Goal: Task Accomplishment & Management: Use online tool/utility

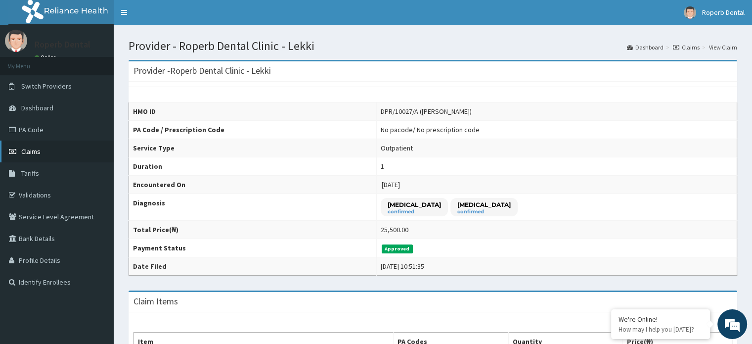
click at [37, 148] on span "Claims" at bounding box center [30, 151] width 19 height 9
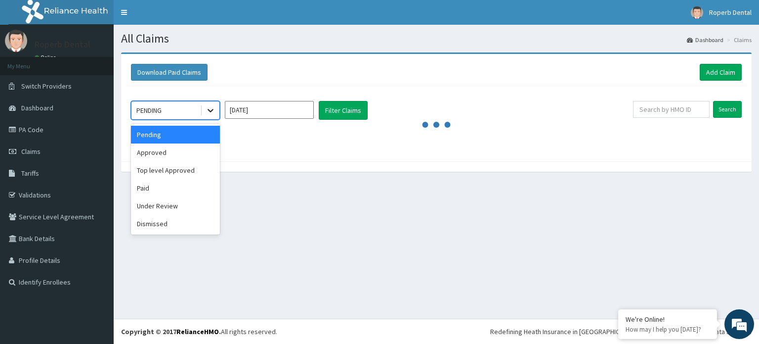
click at [210, 111] on icon at bounding box center [211, 110] width 6 height 3
click at [181, 152] on div "Approved" at bounding box center [175, 152] width 89 height 18
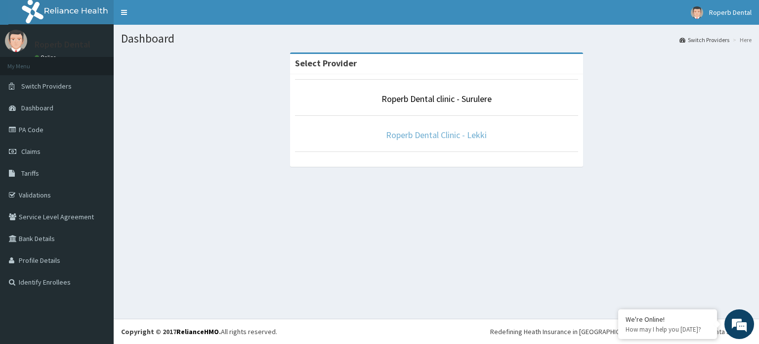
click at [439, 134] on link "Roperb Dental Clinic - Lekki" at bounding box center [436, 134] width 101 height 11
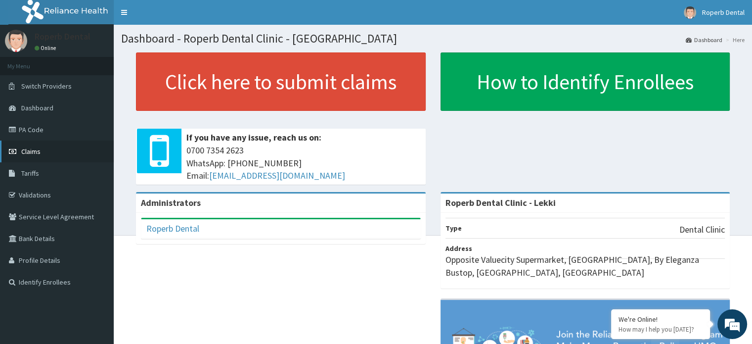
click at [34, 147] on span "Claims" at bounding box center [30, 151] width 19 height 9
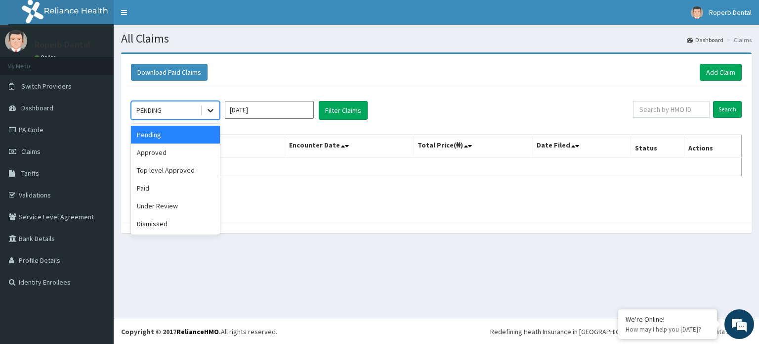
click at [212, 110] on icon at bounding box center [211, 110] width 6 height 3
click at [181, 149] on div "Approved" at bounding box center [175, 152] width 89 height 18
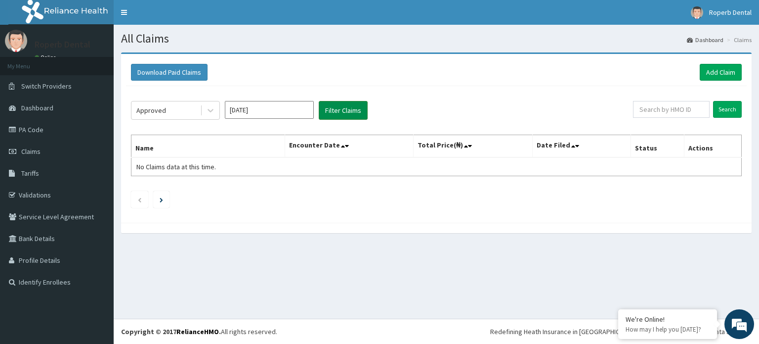
click at [332, 113] on button "Filter Claims" at bounding box center [343, 110] width 49 height 19
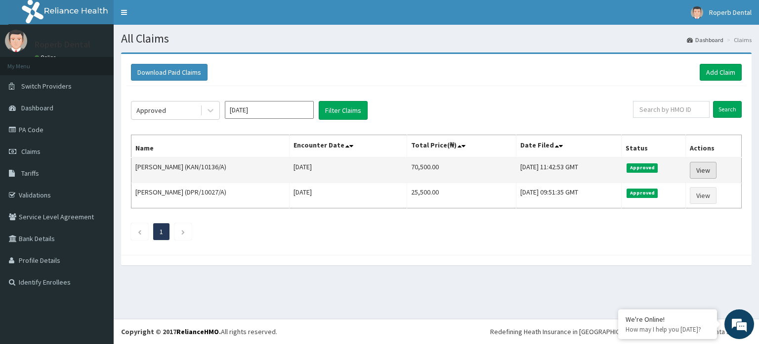
click at [705, 166] on link "View" at bounding box center [703, 170] width 27 height 17
